Goal: Find contact information: Find contact information

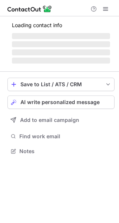
scroll to position [151, 119]
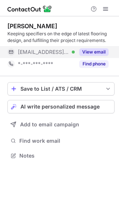
click at [45, 54] on span "***@mudrakandsons.com" at bounding box center [43, 52] width 51 height 7
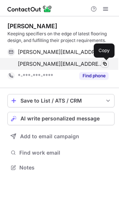
click at [106, 65] on span at bounding box center [105, 64] width 6 height 6
